Goal: Task Accomplishment & Management: Use online tool/utility

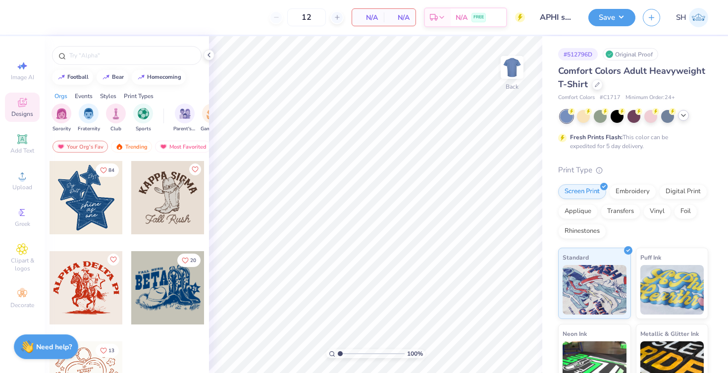
click at [682, 118] on icon at bounding box center [684, 116] width 8 height 8
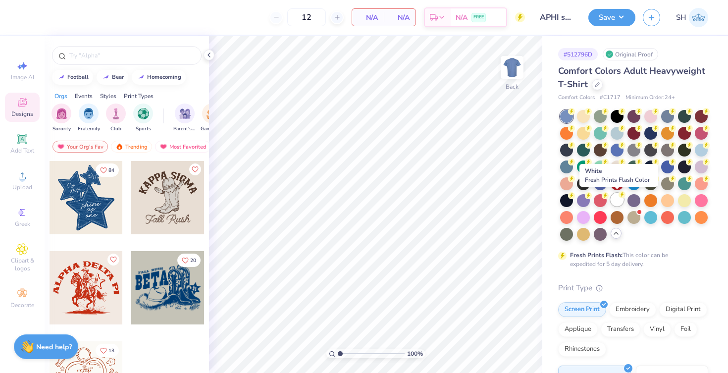
click at [616, 201] on div at bounding box center [617, 199] width 13 height 13
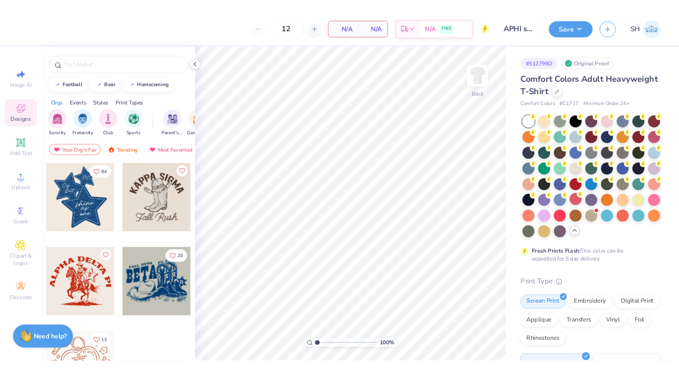
scroll to position [10, 0]
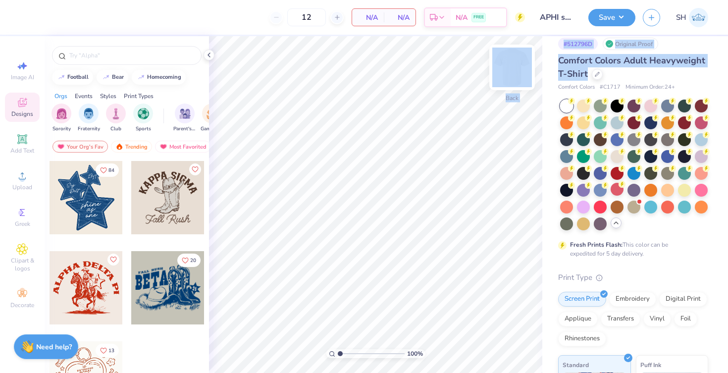
click at [496, 72] on div "12 N/A Per Item N/A Total Est. Delivery N/A FREE Design Title APHI senior dads …" at bounding box center [364, 186] width 728 height 373
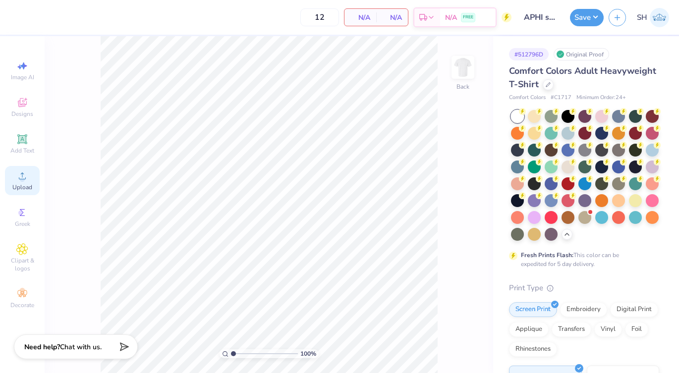
click at [21, 190] on span "Upload" at bounding box center [22, 187] width 20 height 8
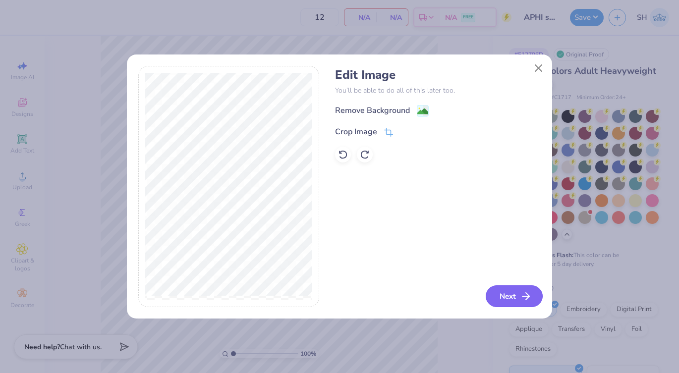
click at [501, 295] on button "Next" at bounding box center [514, 296] width 57 height 22
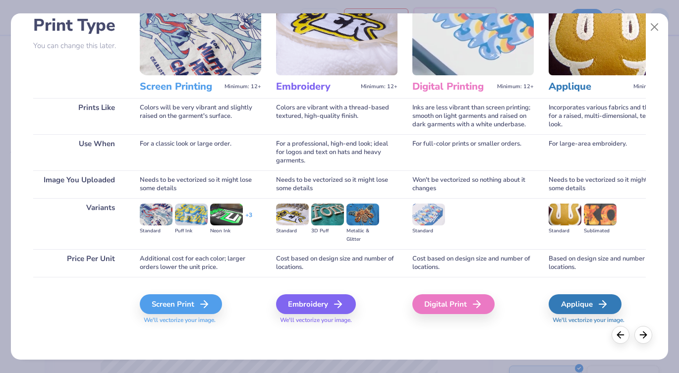
scroll to position [71, 0]
click at [445, 313] on div "Digital Print" at bounding box center [455, 304] width 82 height 20
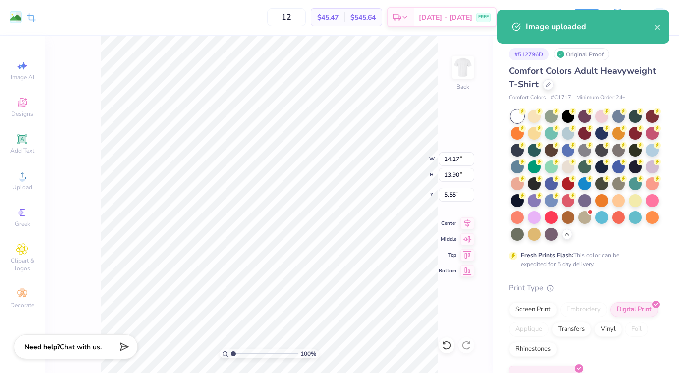
type input "7.64"
type input "7.49"
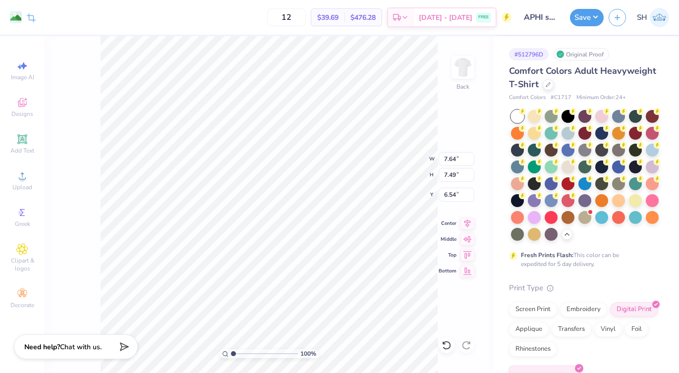
type input "6.05"
click at [25, 103] on icon at bounding box center [22, 103] width 12 height 12
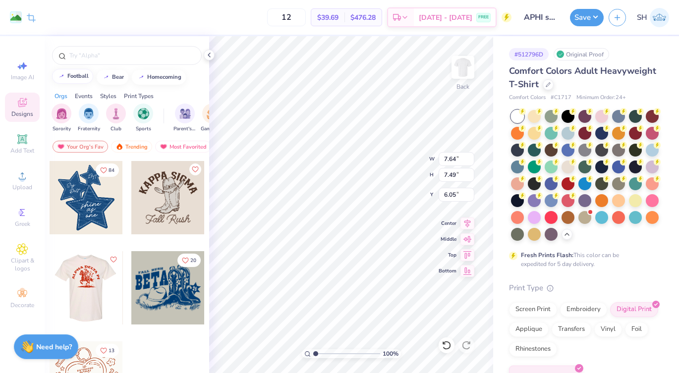
scroll to position [0, 0]
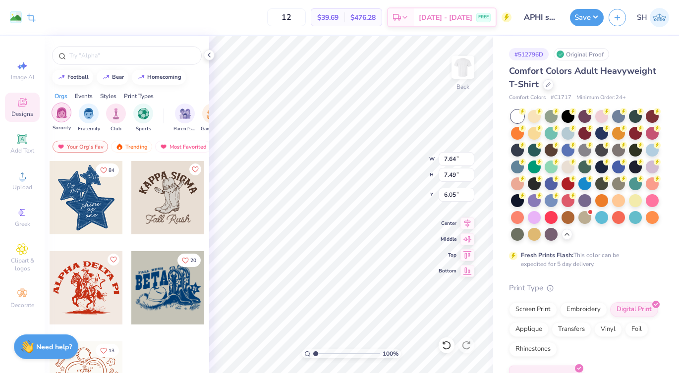
click at [65, 111] on img "filter for Sorority" at bounding box center [61, 112] width 11 height 11
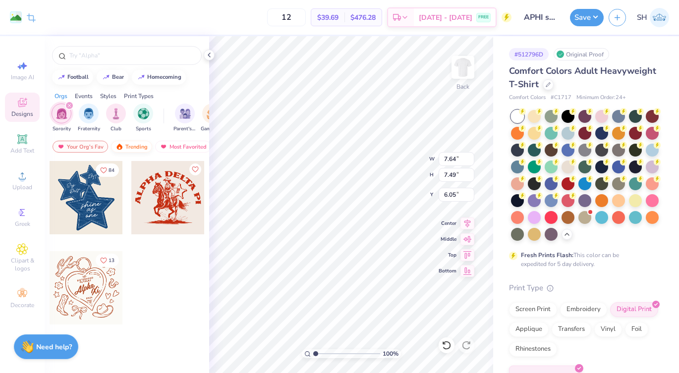
click at [134, 145] on div "Trending" at bounding box center [131, 147] width 41 height 12
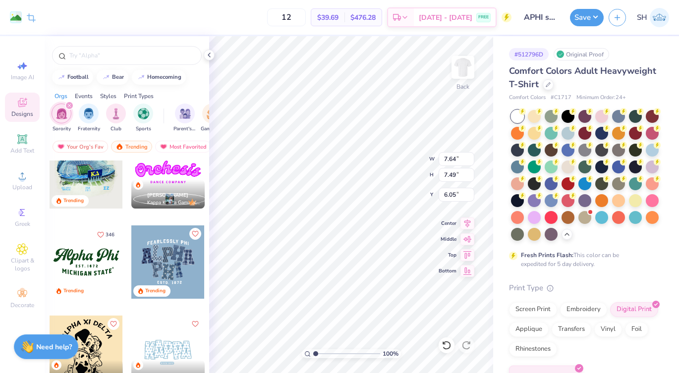
scroll to position [667, 0]
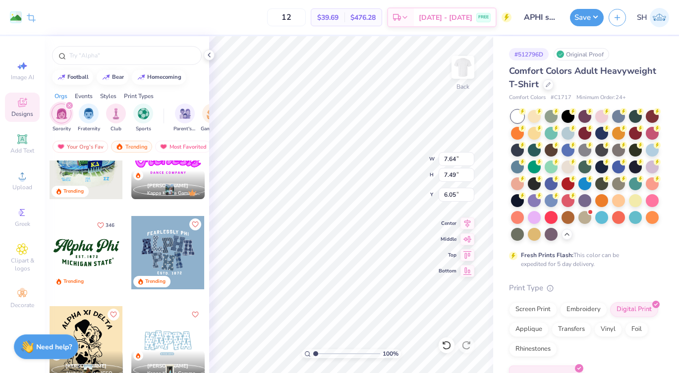
click at [99, 263] on div at bounding box center [86, 252] width 73 height 73
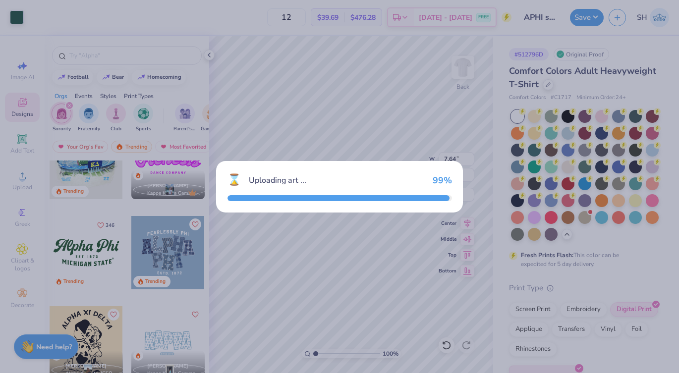
type input "7.66"
type input "3.26"
type input "3.00"
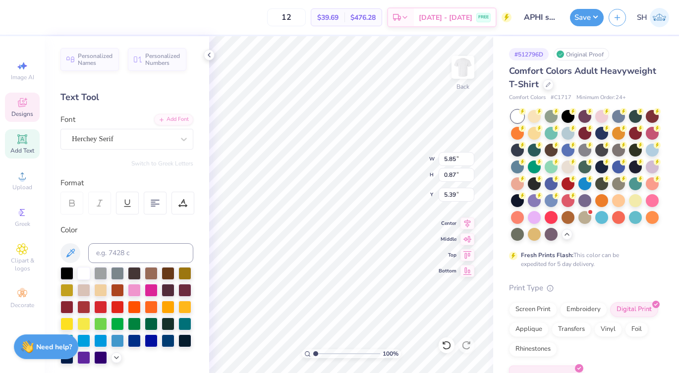
scroll to position [0, 1]
type textarea "[US_STATE]"
type input "2.61"
type input "0.32"
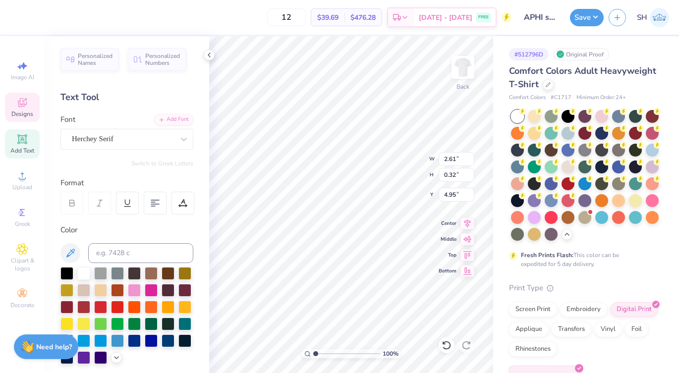
type input "4.95"
type input "3.76"
click at [71, 305] on div at bounding box center [66, 306] width 13 height 13
type input "7.80"
type input "1.96"
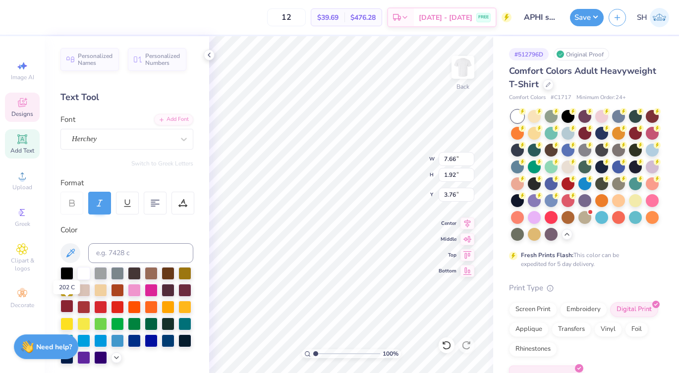
type input "3.59"
type input "7.03"
type input "7.80"
type input "1.96"
type input "4.26"
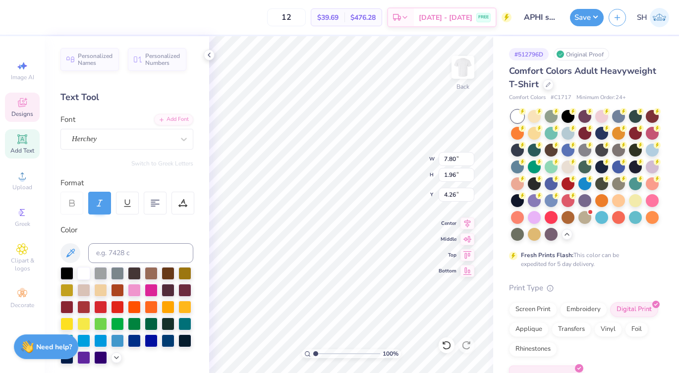
type input "6.49"
type input "1.63"
type input "4.63"
type textarea "Alpha Phi Seniors"
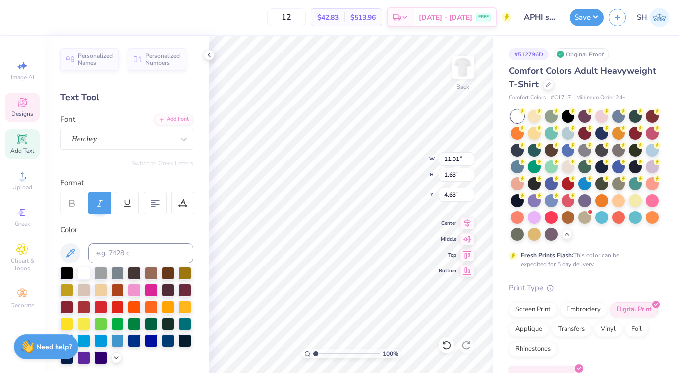
type input "4.43"
type input "7.64"
type input "7.49"
type input "7.03"
type input "6.59"
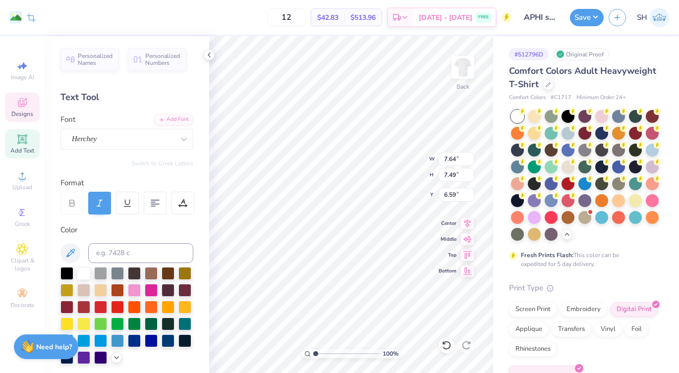
click at [22, 112] on span "Designs" at bounding box center [22, 114] width 22 height 8
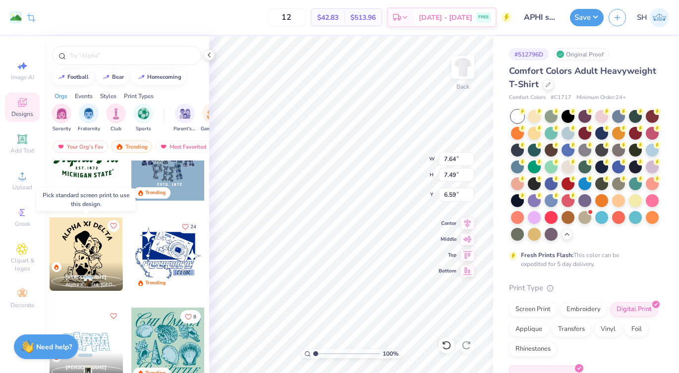
scroll to position [1026, 0]
click at [88, 176] on div at bounding box center [86, 163] width 220 height 73
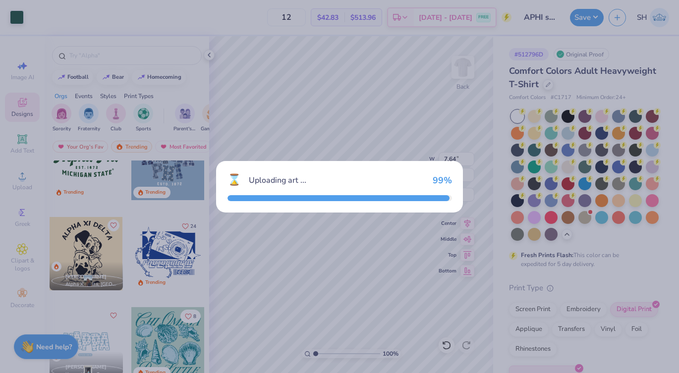
type input "7.66"
type input "3.26"
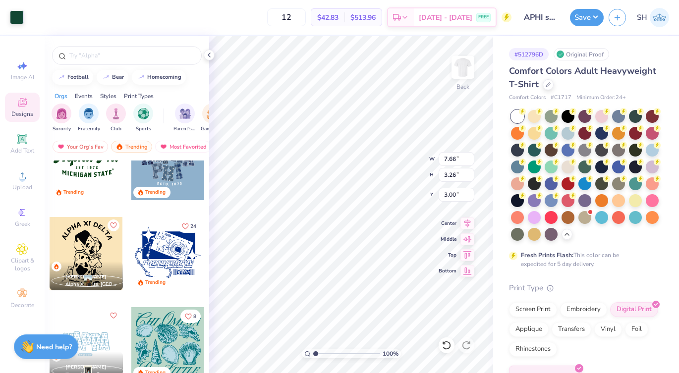
type input "15.84"
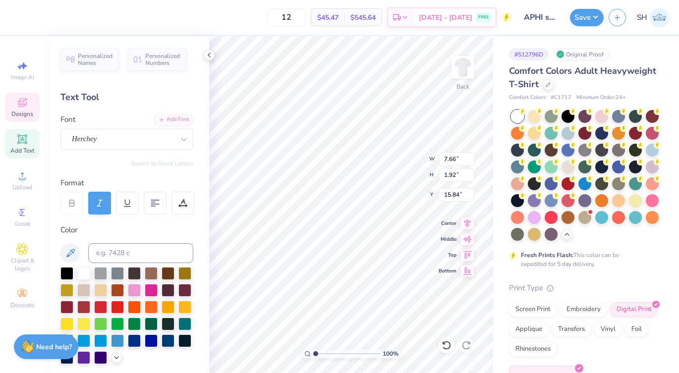
type textarea "i"
type input "0.53"
type input "1.17"
type input "16.07"
type input "15.32"
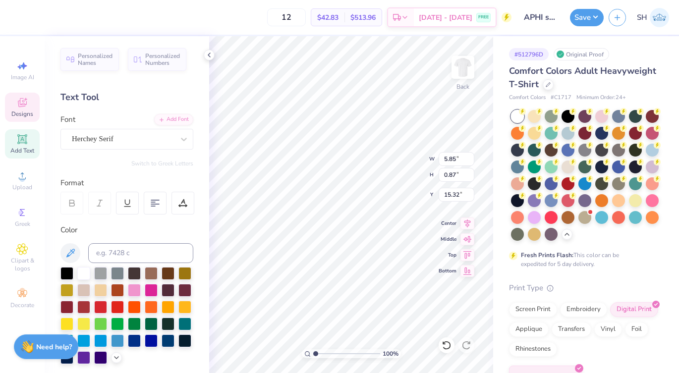
scroll to position [0, 2]
type textarea "Dad's WEekend"
type input "2.61"
type input "0.32"
type input "17.79"
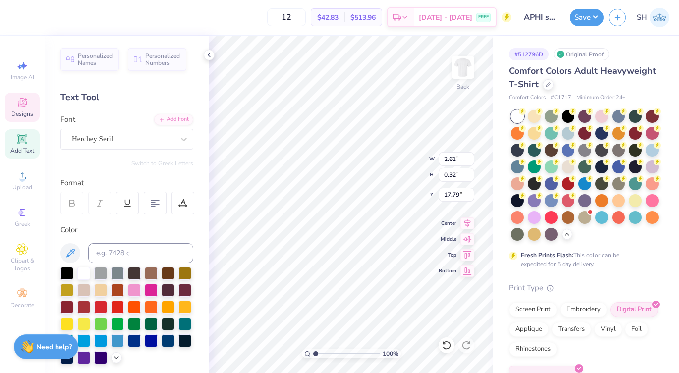
scroll to position [0, 0]
type textarea "E"
type textarea "2025"
type input "8.27"
type input "1.24"
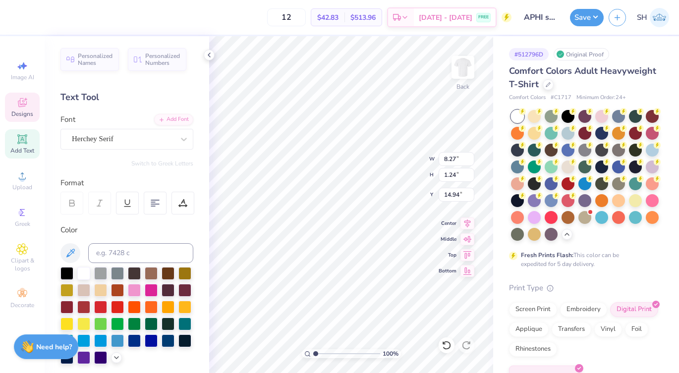
type input "15.21"
type input "0.96"
type input "0.31"
type input "17.88"
type input "2.26"
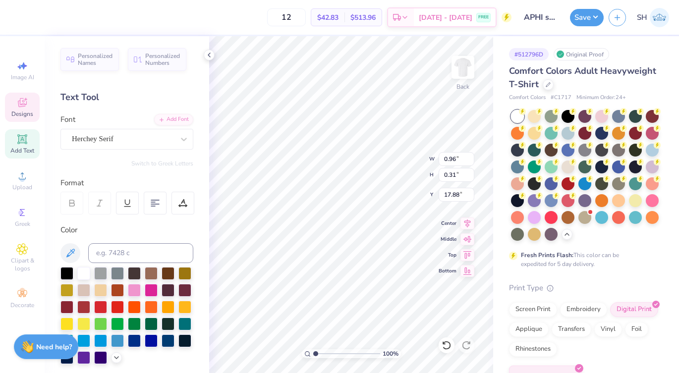
type input "0.72"
type input "16.98"
type input "8.27"
type input "1.24"
type input "15.21"
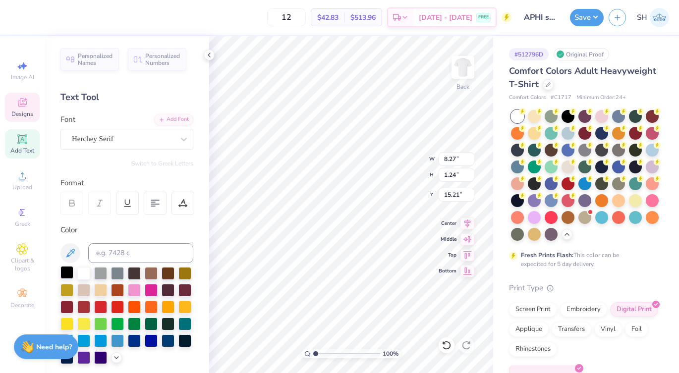
click at [66, 273] on div at bounding box center [66, 272] width 13 height 13
type input "2.26"
type input "0.72"
type input "16.98"
click at [69, 275] on div at bounding box center [66, 272] width 13 height 13
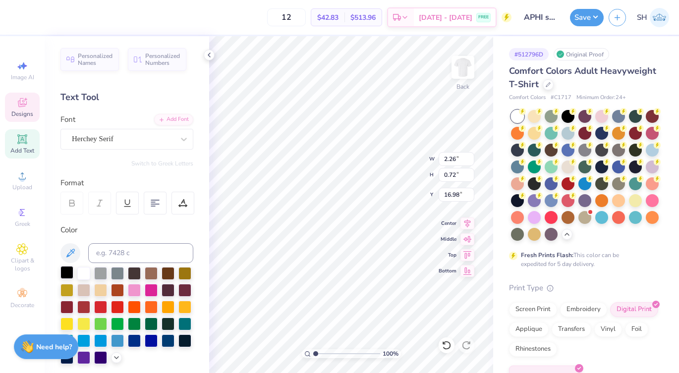
type input "11.01"
type input "1.63"
type input "4.43"
click at [64, 274] on div at bounding box center [66, 272] width 13 height 13
type input "6.45"
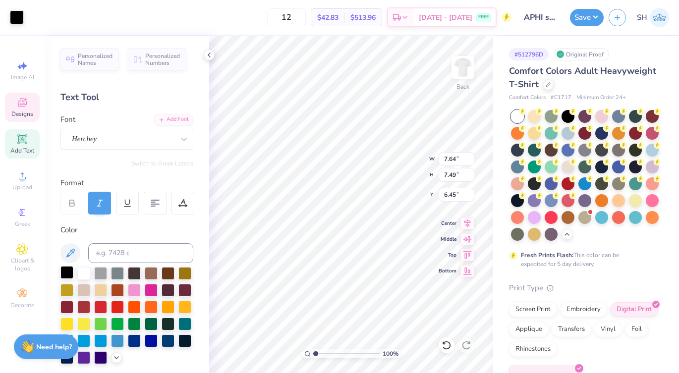
type input "8.27"
type input "1.24"
type input "14.67"
type input "2.26"
type input "0.72"
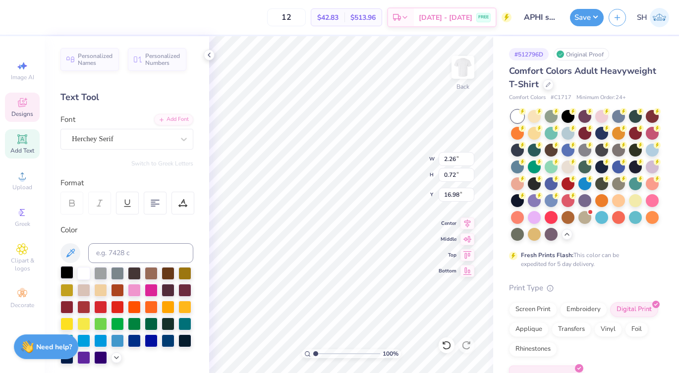
type input "16.40"
type input "1.88"
type input "0.60"
type input "16.48"
